Goal: Task Accomplishment & Management: Use online tool/utility

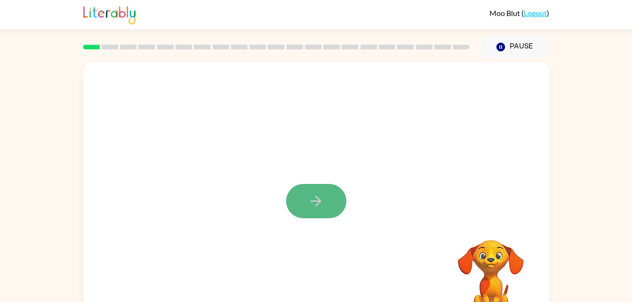
click at [317, 190] on button "button" at bounding box center [316, 201] width 60 height 34
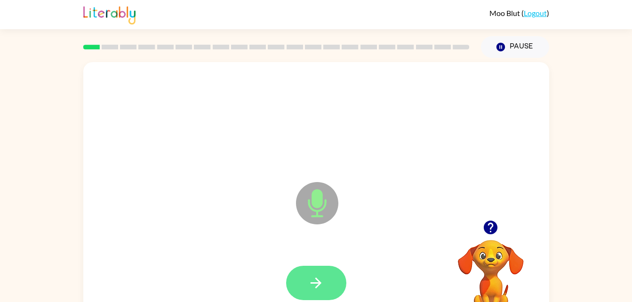
click at [320, 271] on button "button" at bounding box center [316, 283] width 60 height 34
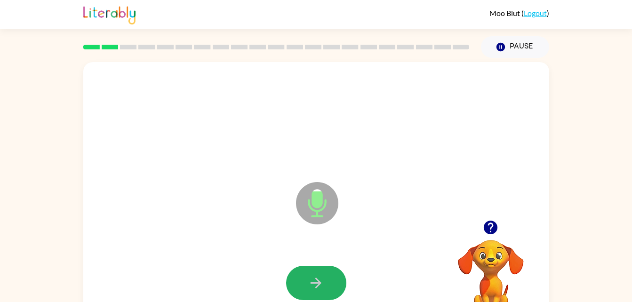
click at [320, 271] on button "button" at bounding box center [316, 283] width 60 height 34
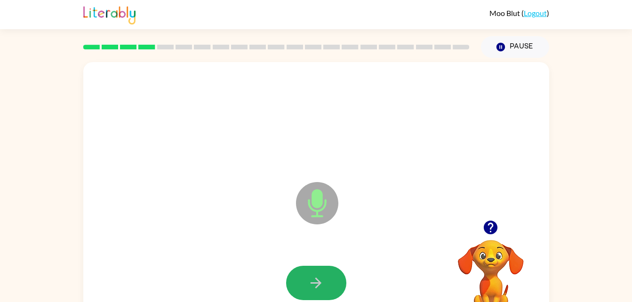
click at [320, 271] on button "button" at bounding box center [316, 283] width 60 height 34
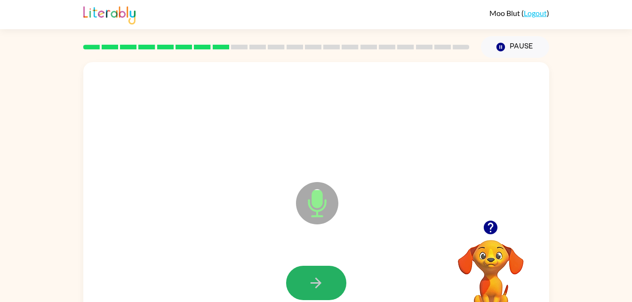
click at [320, 271] on button "button" at bounding box center [316, 283] width 60 height 34
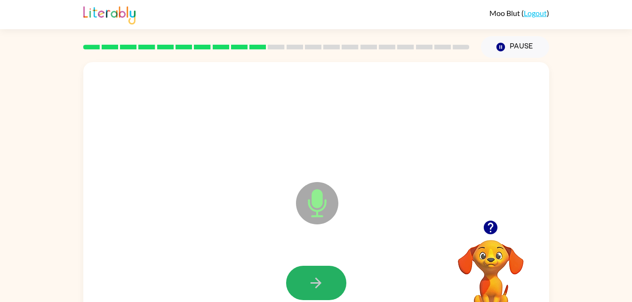
click at [320, 271] on button "button" at bounding box center [316, 283] width 60 height 34
click at [317, 268] on button "button" at bounding box center [316, 283] width 60 height 34
drag, startPoint x: 317, startPoint y: 268, endPoint x: 164, endPoint y: 266, distance: 153.3
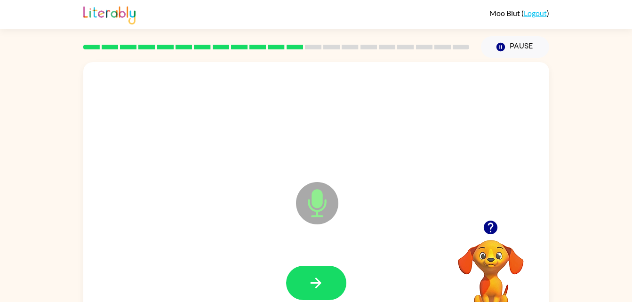
click at [164, 266] on div at bounding box center [316, 283] width 447 height 77
click at [325, 281] on button "button" at bounding box center [316, 283] width 60 height 34
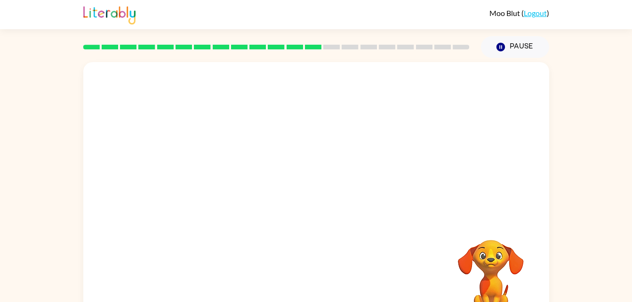
click at [325, 281] on div "Your browser must support playing .mp4 files to use Literably. Please try using…" at bounding box center [316, 196] width 466 height 269
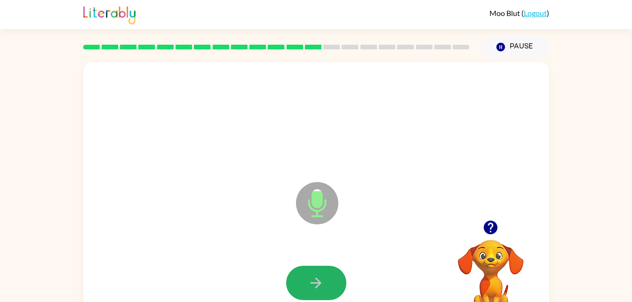
click at [325, 281] on button "button" at bounding box center [316, 283] width 60 height 34
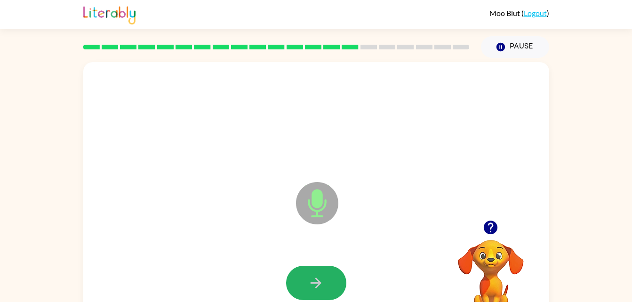
click at [325, 281] on button "button" at bounding box center [316, 283] width 60 height 34
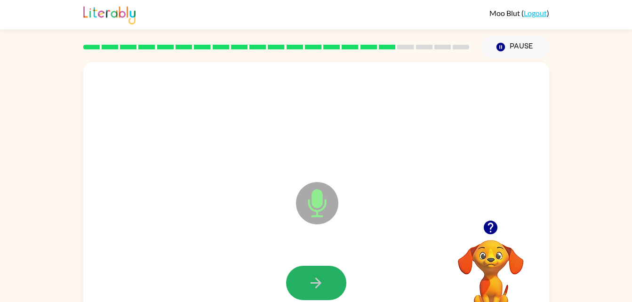
click at [325, 281] on button "button" at bounding box center [316, 283] width 60 height 34
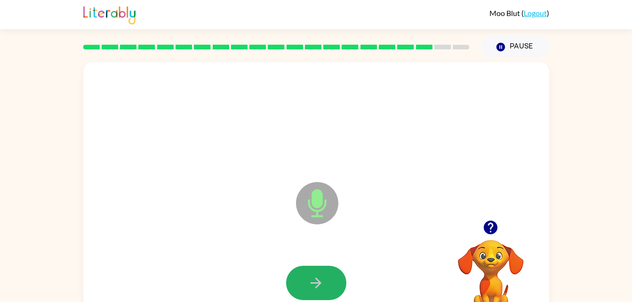
click at [325, 281] on button "button" at bounding box center [316, 283] width 60 height 34
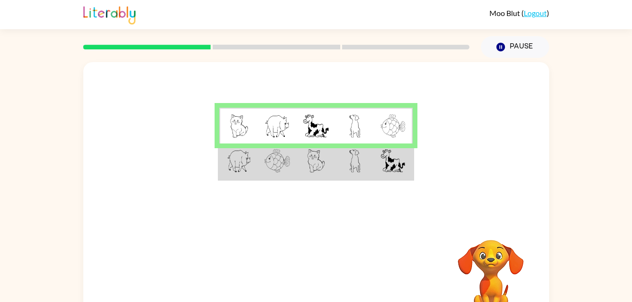
click at [353, 128] on img at bounding box center [354, 126] width 11 height 24
click at [237, 120] on img at bounding box center [239, 126] width 18 height 24
click at [351, 125] on img at bounding box center [354, 126] width 11 height 24
click at [352, 125] on img at bounding box center [354, 126] width 11 height 24
click at [352, 123] on img at bounding box center [354, 126] width 11 height 24
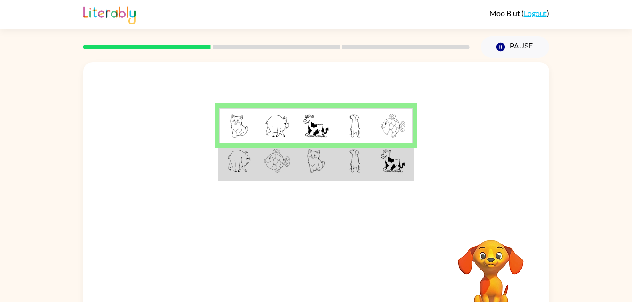
click at [389, 121] on img at bounding box center [392, 126] width 24 height 24
click at [387, 120] on img at bounding box center [392, 126] width 24 height 24
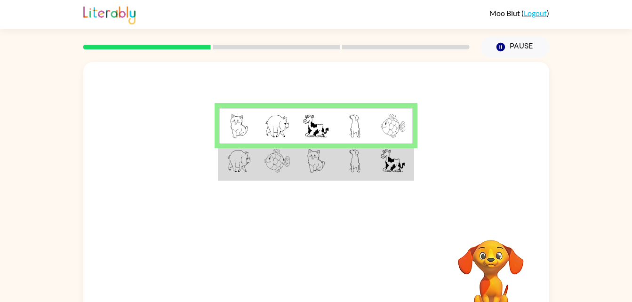
click at [279, 119] on img at bounding box center [276, 126] width 25 height 24
click at [388, 120] on img at bounding box center [392, 126] width 24 height 24
click at [313, 160] on img at bounding box center [316, 161] width 18 height 24
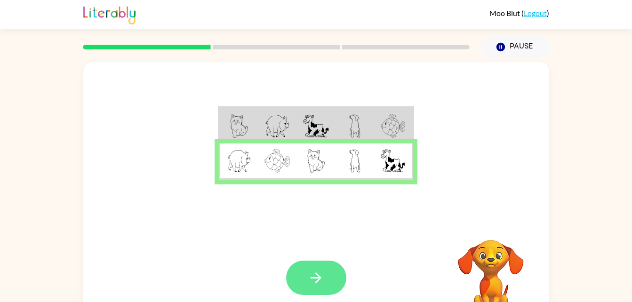
drag, startPoint x: 313, startPoint y: 160, endPoint x: 310, endPoint y: 287, distance: 127.0
click at [310, 287] on div "Your browser must support playing .mp4 files to use Literably. Please try using…" at bounding box center [316, 196] width 466 height 269
click at [310, 287] on button "button" at bounding box center [316, 278] width 60 height 34
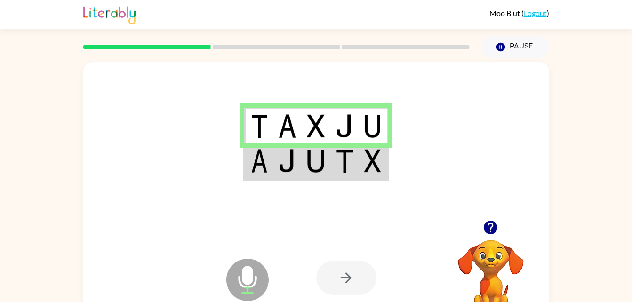
click at [327, 167] on td at bounding box center [315, 161] width 29 height 36
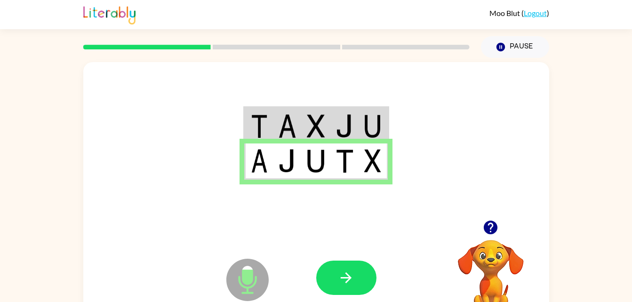
click at [372, 254] on div at bounding box center [385, 278] width 139 height 106
click at [345, 278] on icon "button" at bounding box center [345, 277] width 11 height 11
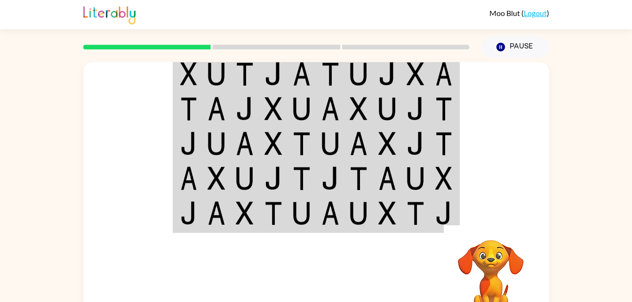
drag, startPoint x: 345, startPoint y: 278, endPoint x: 502, endPoint y: 193, distance: 178.0
click at [502, 193] on div at bounding box center [316, 141] width 466 height 158
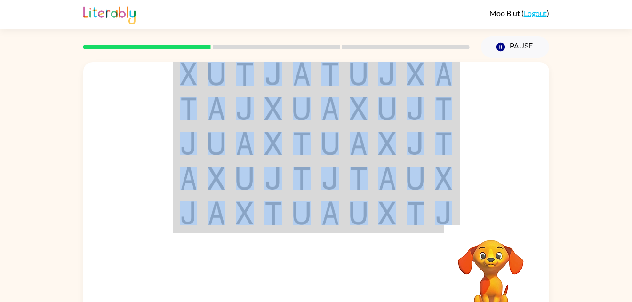
click at [502, 193] on div at bounding box center [316, 141] width 466 height 158
drag, startPoint x: 502, startPoint y: 193, endPoint x: 488, endPoint y: 178, distance: 20.7
click at [488, 178] on div at bounding box center [316, 141] width 466 height 158
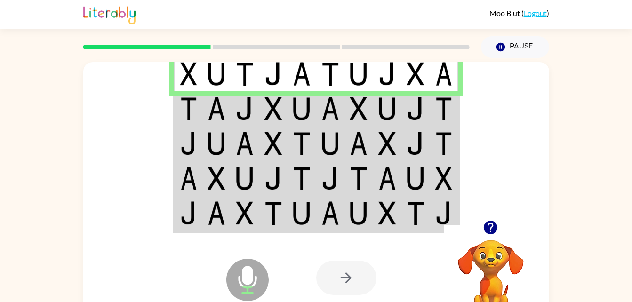
click at [282, 97] on td at bounding box center [273, 108] width 29 height 35
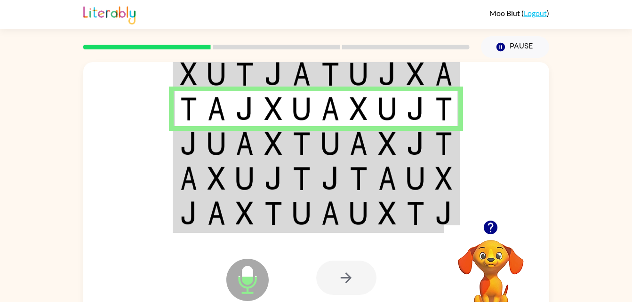
click at [350, 146] on img at bounding box center [358, 144] width 18 height 24
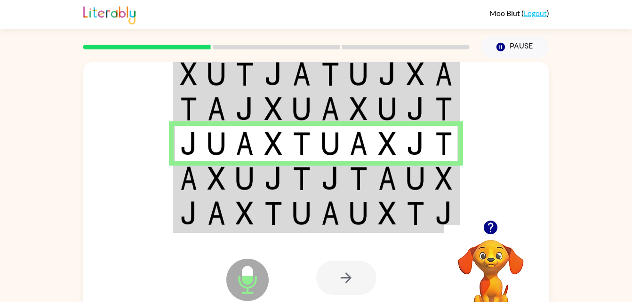
click at [339, 174] on td at bounding box center [330, 178] width 29 height 35
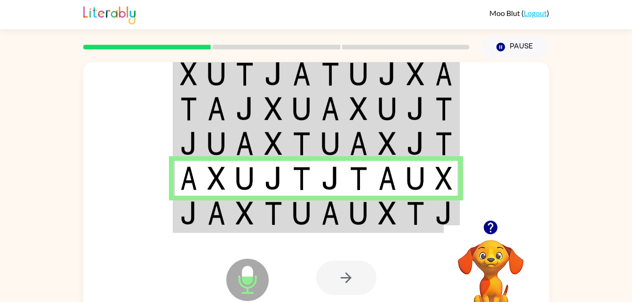
click at [225, 214] on td at bounding box center [216, 214] width 29 height 36
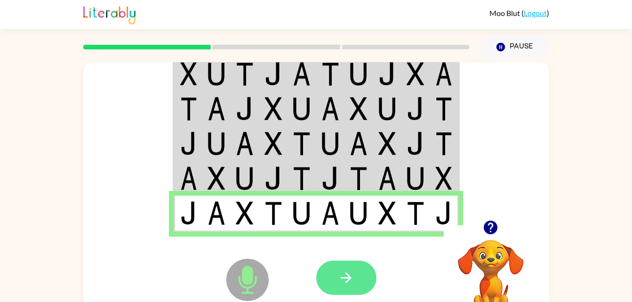
click at [350, 282] on icon "button" at bounding box center [346, 277] width 16 height 16
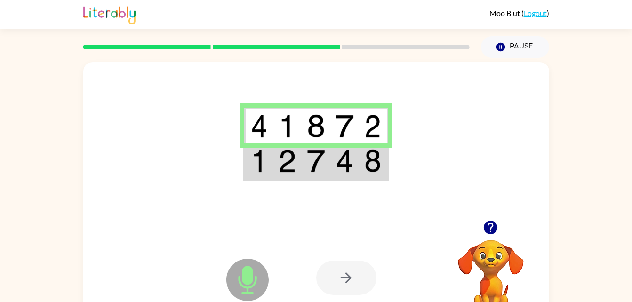
click at [298, 174] on td at bounding box center [287, 161] width 29 height 36
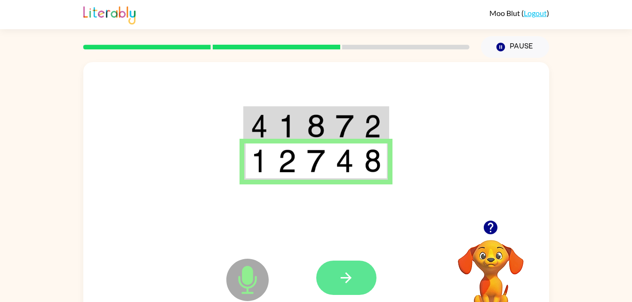
click at [331, 277] on button "button" at bounding box center [346, 278] width 60 height 34
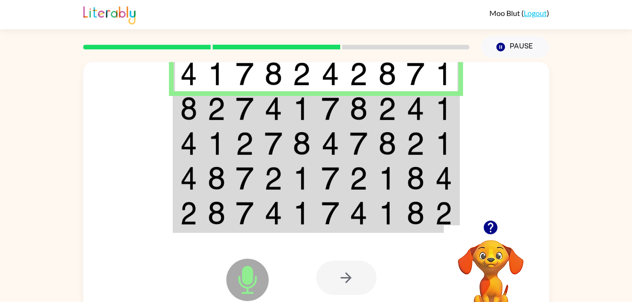
click at [274, 103] on img at bounding box center [273, 109] width 18 height 24
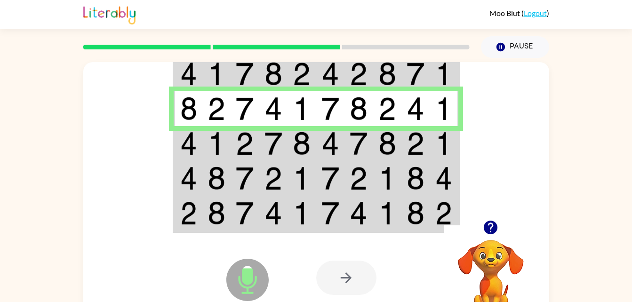
click at [260, 139] on td at bounding box center [273, 143] width 29 height 35
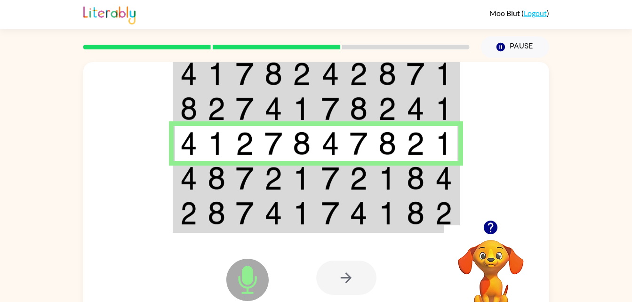
click at [250, 183] on img at bounding box center [245, 178] width 18 height 24
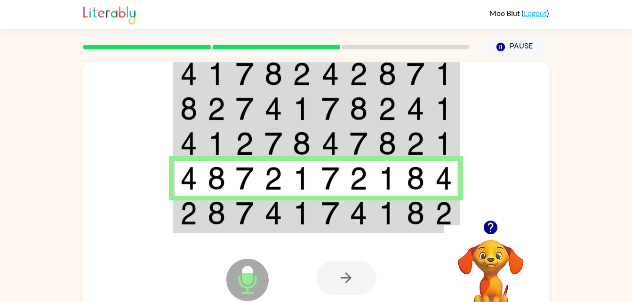
click at [271, 220] on img at bounding box center [273, 213] width 18 height 24
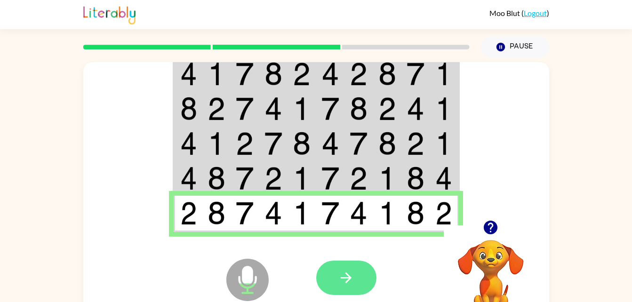
click at [340, 286] on icon "button" at bounding box center [346, 277] width 16 height 16
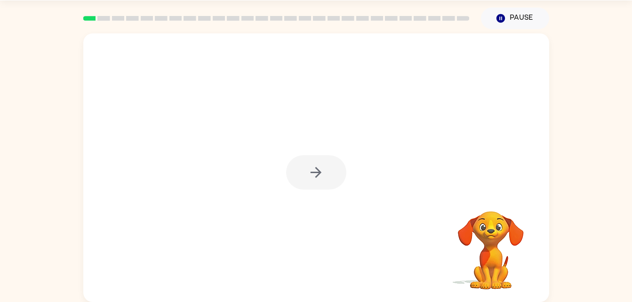
scroll to position [21, 0]
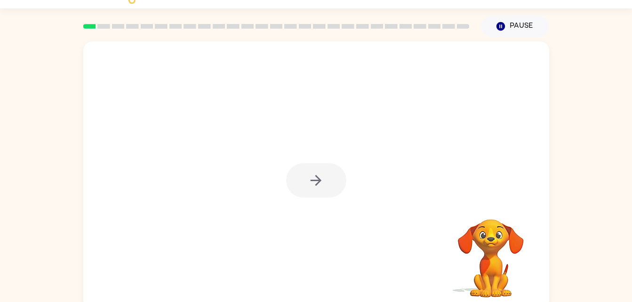
click at [315, 175] on div at bounding box center [316, 180] width 60 height 34
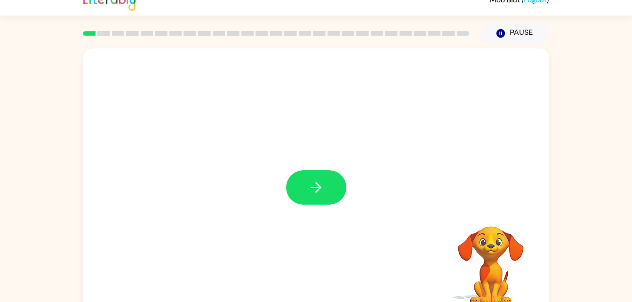
scroll to position [13, 0]
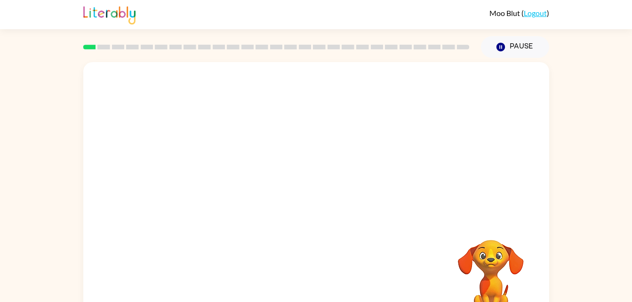
scroll to position [29, 0]
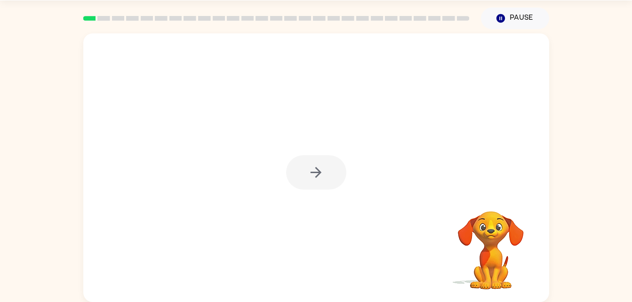
click at [321, 178] on div at bounding box center [316, 172] width 60 height 34
click at [321, 178] on icon "button" at bounding box center [316, 172] width 16 height 16
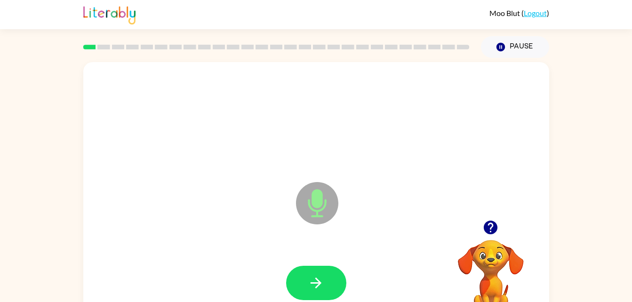
click at [491, 230] on icon "button" at bounding box center [490, 227] width 16 height 16
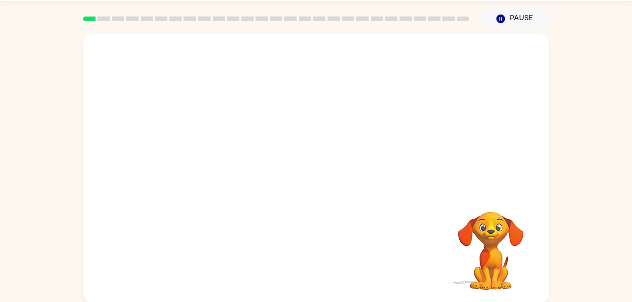
scroll to position [29, 0]
click at [575, 243] on div "Your browser must support playing .mp4 files to use Literably. Please try using…" at bounding box center [316, 165] width 632 height 273
click at [407, 200] on div at bounding box center [316, 167] width 466 height 269
click at [487, 264] on video "Your browser must support playing .mp4 files to use Literably. Please try using…" at bounding box center [490, 244] width 94 height 94
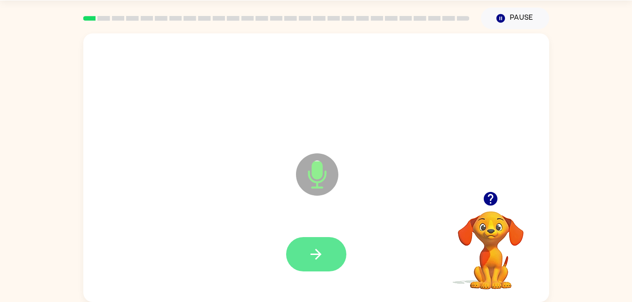
click at [313, 255] on icon "button" at bounding box center [316, 254] width 16 height 16
click at [316, 248] on icon "button" at bounding box center [316, 254] width 16 height 16
click at [310, 254] on icon "button" at bounding box center [316, 254] width 16 height 16
click at [331, 254] on button "button" at bounding box center [316, 254] width 60 height 34
click at [318, 250] on icon "button" at bounding box center [316, 254] width 16 height 16
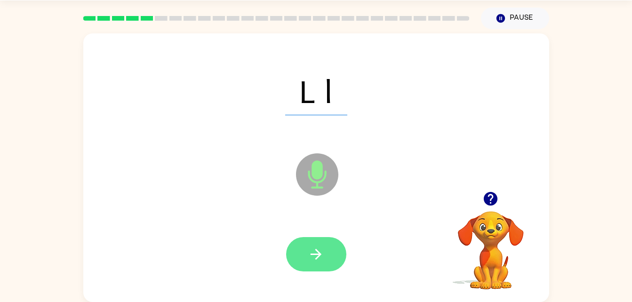
click at [313, 266] on button "button" at bounding box center [316, 254] width 60 height 34
click at [325, 253] on button "button" at bounding box center [316, 254] width 60 height 34
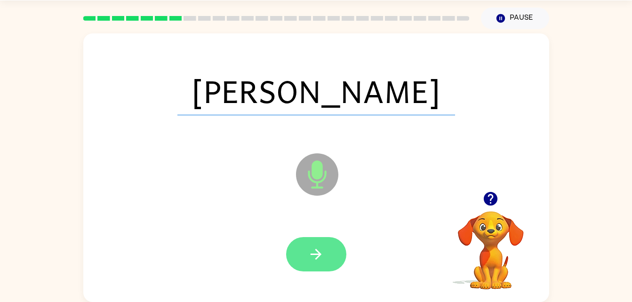
click at [320, 251] on icon "button" at bounding box center [316, 254] width 16 height 16
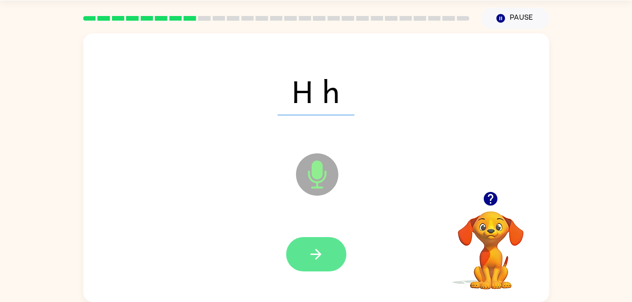
click at [318, 252] on icon "button" at bounding box center [315, 254] width 11 height 11
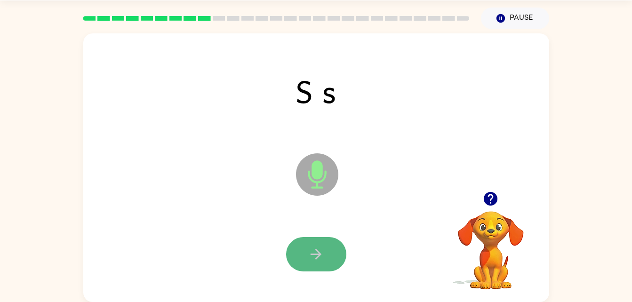
click at [327, 251] on button "button" at bounding box center [316, 254] width 60 height 34
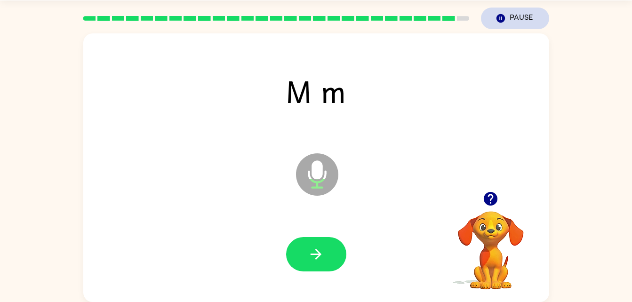
click at [521, 16] on button "Pause Pause" at bounding box center [515, 19] width 68 height 22
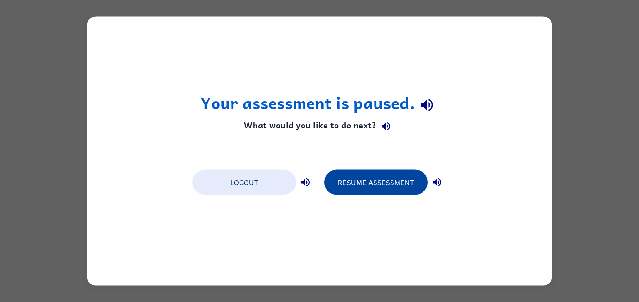
click at [354, 171] on button "Resume Assessment" at bounding box center [375, 182] width 103 height 25
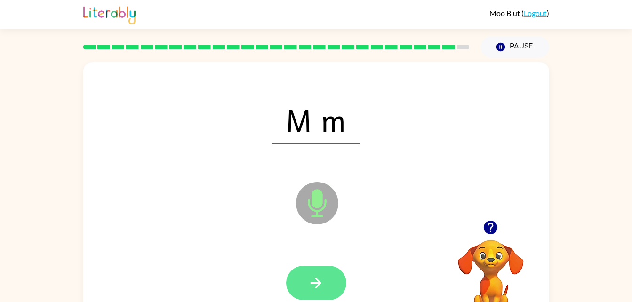
click at [315, 266] on button "button" at bounding box center [316, 283] width 60 height 34
